Goal: Task Accomplishment & Management: Complete application form

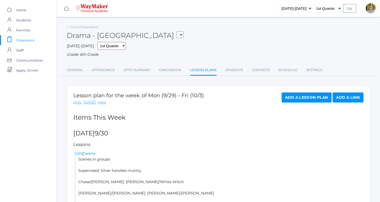
click at [25, 39] on span "Classrooms" at bounding box center [25, 40] width 19 height 10
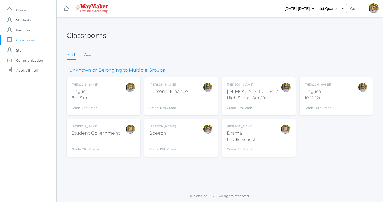
click at [260, 89] on div "Bible" at bounding box center [254, 91] width 54 height 7
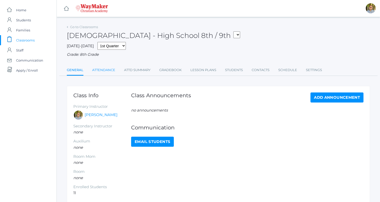
click at [103, 68] on link "Attendance" at bounding box center [103, 70] width 23 height 10
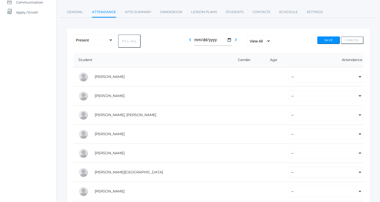
scroll to position [67, 0]
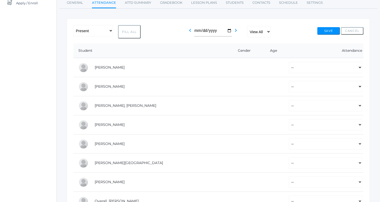
click at [132, 33] on button "Fill All" at bounding box center [129, 31] width 23 height 13
select select "P"
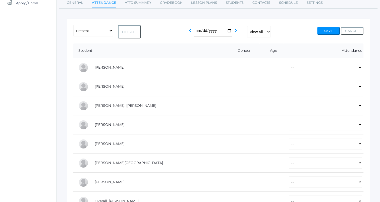
select select "P"
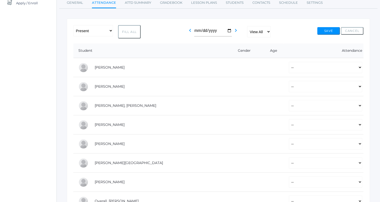
select select "P"
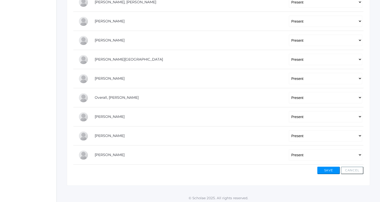
scroll to position [172, 0]
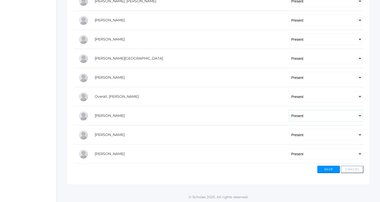
click at [289, 120] on select "-- Present Tardy Excused Tardy Unexcused Absent Excused Absent Unexcused" at bounding box center [325, 115] width 73 height 11
select select
click at [289, 110] on select "-- Present Tardy Excused Tardy Unexcused Absent Excused Absent Unexcused" at bounding box center [325, 115] width 73 height 11
click at [326, 170] on button "Save" at bounding box center [328, 169] width 23 height 8
